Goal: Transaction & Acquisition: Purchase product/service

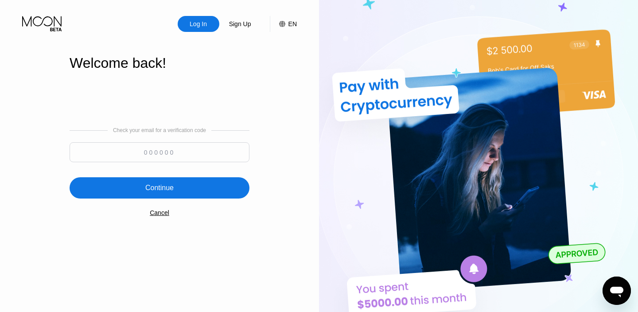
click at [176, 154] on input at bounding box center [160, 152] width 180 height 20
paste input "398464"
type input "398464"
click at [158, 181] on div "Continue" at bounding box center [160, 187] width 180 height 21
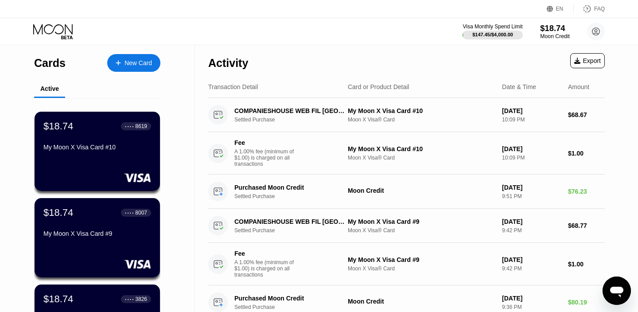
click at [552, 33] on div "$18.74" at bounding box center [556, 28] width 30 height 9
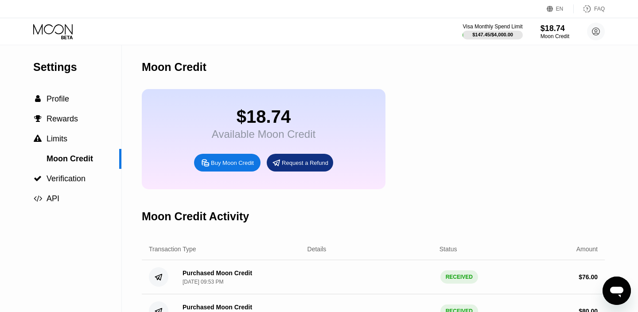
click at [231, 164] on div "Buy Moon Credit" at bounding box center [232, 163] width 43 height 8
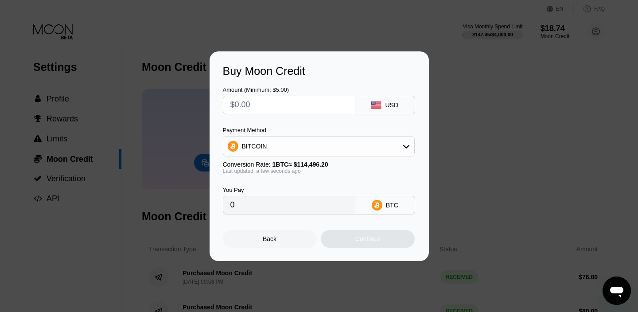
click at [290, 150] on div "BITCOIN" at bounding box center [318, 146] width 191 height 18
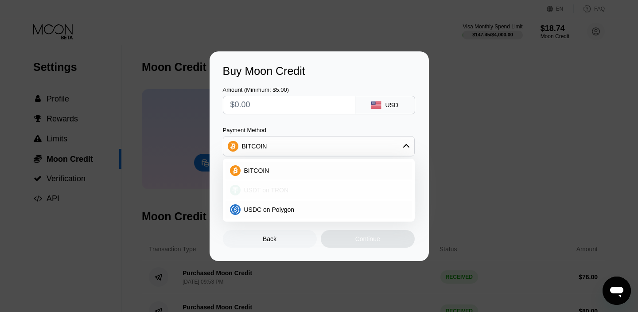
click at [266, 188] on span "USDT on TRON" at bounding box center [266, 190] width 45 height 7
type input "0.00"
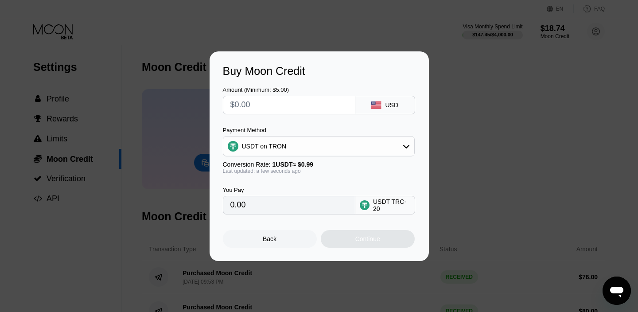
click at [267, 110] on input "text" at bounding box center [290, 105] width 118 height 18
type input "$7"
type input "7.07"
type input "$70"
type input "70.71"
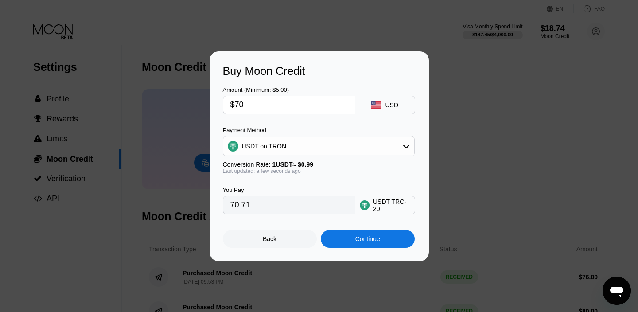
type input "$70"
click at [316, 172] on div "Last updated: a few seconds ago" at bounding box center [319, 171] width 192 height 6
click at [348, 239] on div "Continue" at bounding box center [368, 239] width 94 height 18
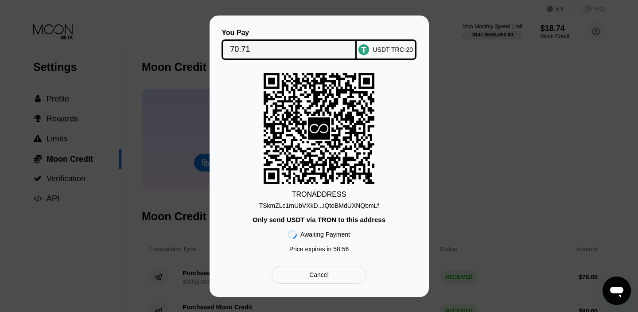
click at [347, 205] on div "TSkmZLc1mUbVXkD...iQtoBMdUXNQbmLf" at bounding box center [319, 205] width 120 height 7
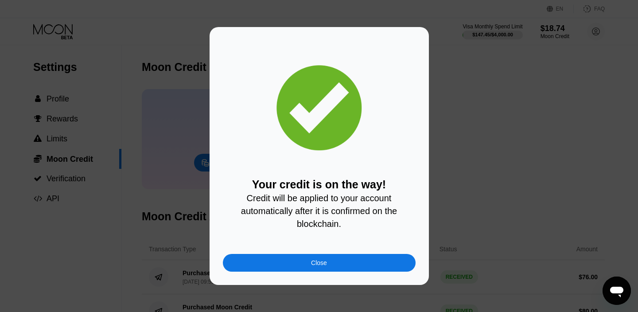
click at [320, 259] on div "Close" at bounding box center [319, 263] width 193 height 18
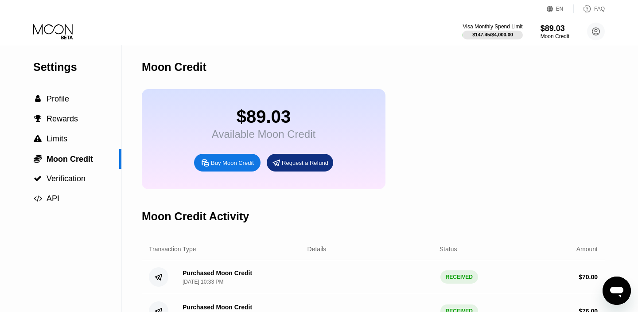
click at [57, 35] on icon at bounding box center [53, 32] width 41 height 16
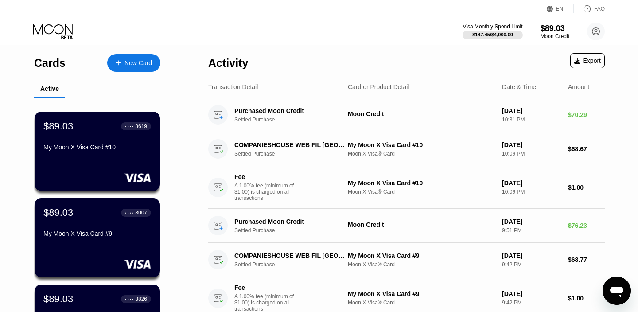
click at [125, 62] on div "New Card" at bounding box center [138, 63] width 27 height 8
